Goal: Task Accomplishment & Management: Manage account settings

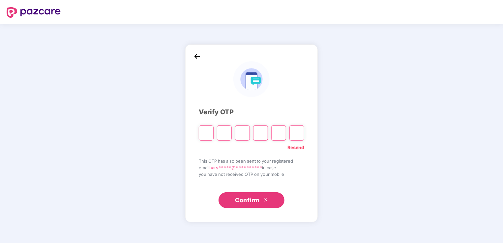
click at [288, 146] on link "Resend" at bounding box center [295, 147] width 17 height 7
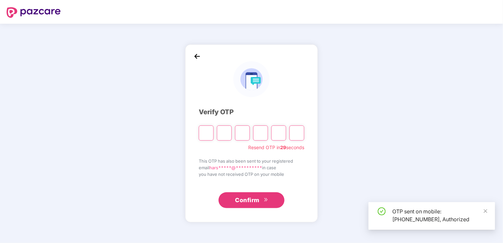
click at [204, 133] on input "Please enter verification code. Digit 1" at bounding box center [206, 133] width 15 height 15
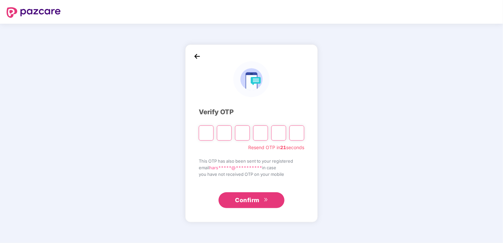
type input "*"
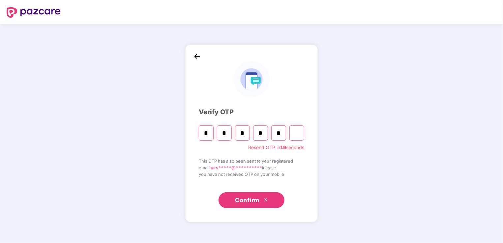
type input "*"
click at [298, 146] on link "Resend" at bounding box center [295, 147] width 17 height 7
click at [203, 132] on input "Please enter verification code. Digit 1" at bounding box center [206, 133] width 15 height 15
type input "*"
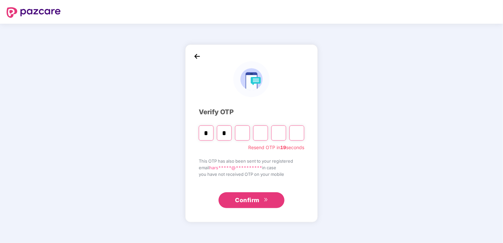
type input "*"
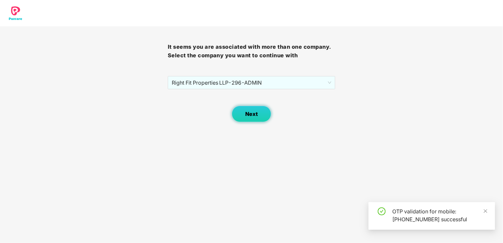
click at [256, 116] on span "Next" at bounding box center [251, 114] width 13 height 6
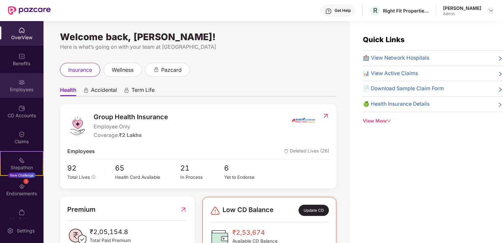
click at [20, 84] on img at bounding box center [21, 82] width 7 height 7
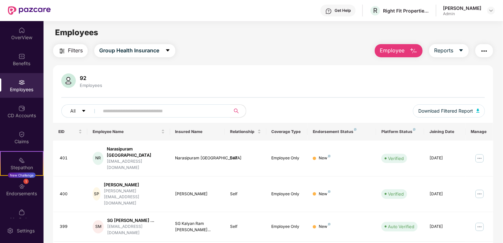
click at [111, 111] on input "text" at bounding box center [162, 111] width 118 height 10
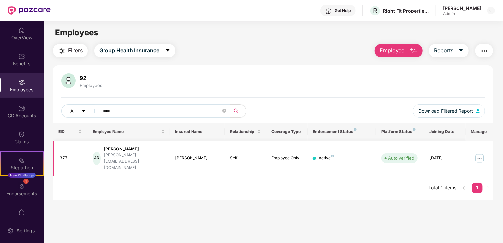
type input "****"
click at [478, 153] on img at bounding box center [479, 158] width 11 height 11
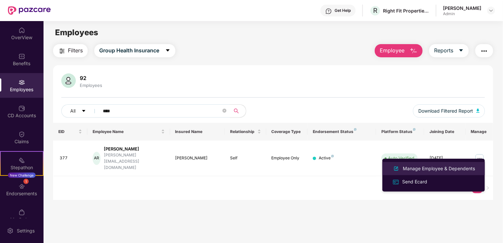
click at [439, 168] on div "Manage Employee & Dependents" at bounding box center [438, 168] width 75 height 7
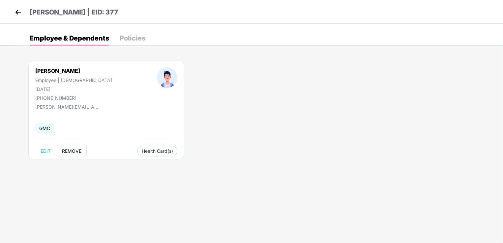
click at [71, 150] on span "REMOVE" at bounding box center [71, 151] width 19 height 5
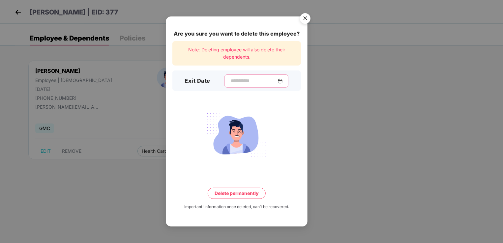
click at [237, 80] on input at bounding box center [253, 80] width 47 height 7
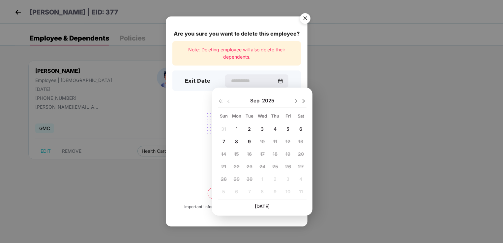
click at [287, 128] on span "5" at bounding box center [287, 129] width 3 height 6
type input "**********"
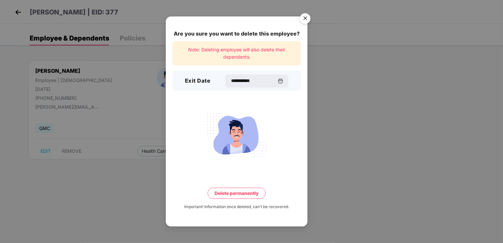
click at [246, 192] on button "Delete permanently" at bounding box center [237, 193] width 58 height 11
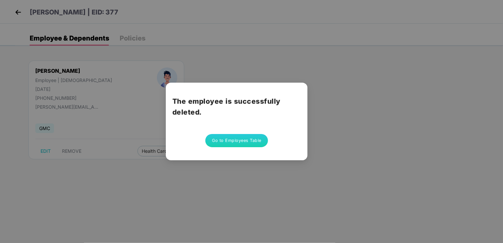
click at [237, 143] on button "Go to Employees Table" at bounding box center [236, 140] width 63 height 13
